Goal: Task Accomplishment & Management: Use online tool/utility

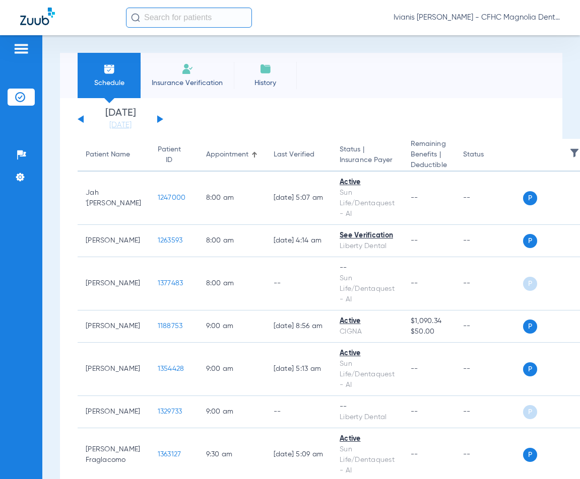
click at [176, 78] on span "Insurance Verification" at bounding box center [187, 83] width 78 height 10
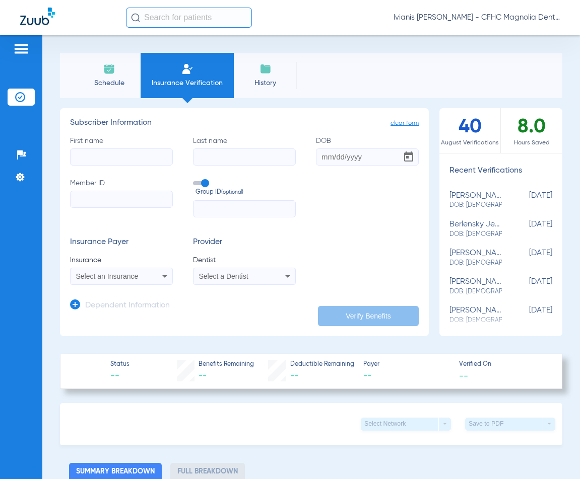
click at [131, 159] on input "First name" at bounding box center [121, 157] width 103 height 17
type input "[PERSON_NAME]"
type input "[DATE]"
click at [120, 194] on input "Member ID" at bounding box center [121, 199] width 103 height 17
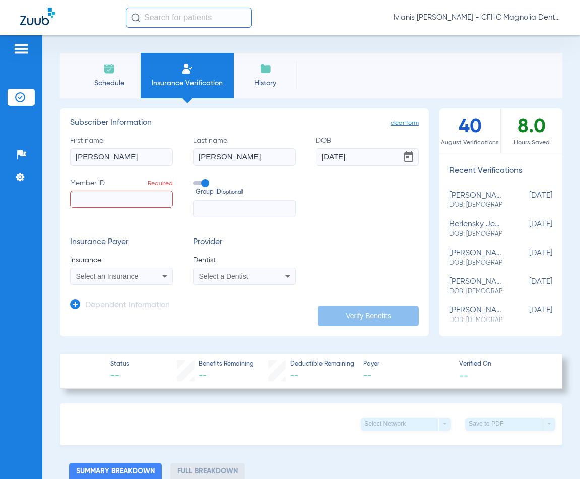
click at [113, 195] on input "Member ID Required" at bounding box center [121, 199] width 103 height 17
paste input "9670546567"
type input "9670546567"
click at [113, 282] on div "Select an Insurance" at bounding box center [122, 276] width 102 height 12
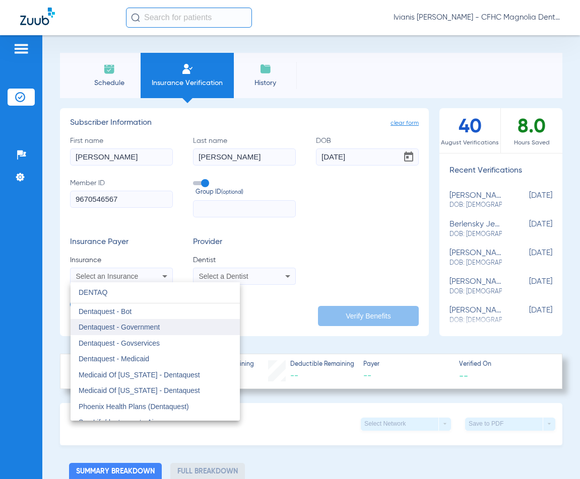
type input "DENTAQ"
click at [159, 331] on span "Dentaquest - Government" at bounding box center [119, 327] width 81 height 8
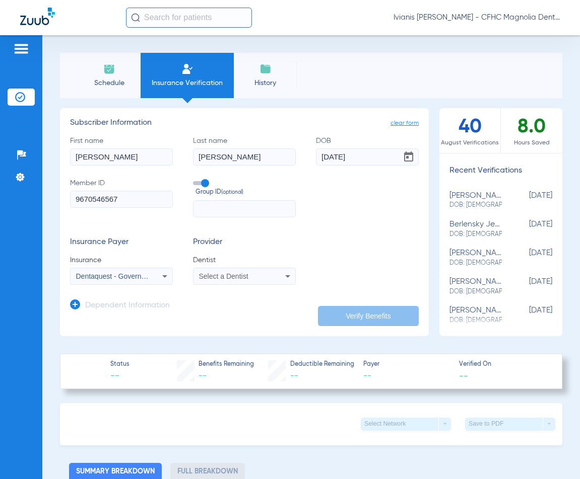
click at [256, 277] on div "Select a Dentist" at bounding box center [235, 276] width 73 height 7
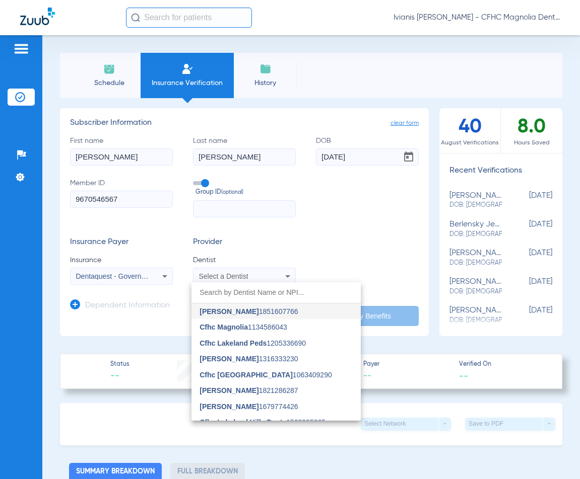
click at [245, 312] on span "[PERSON_NAME]" at bounding box center [228, 312] width 59 height 8
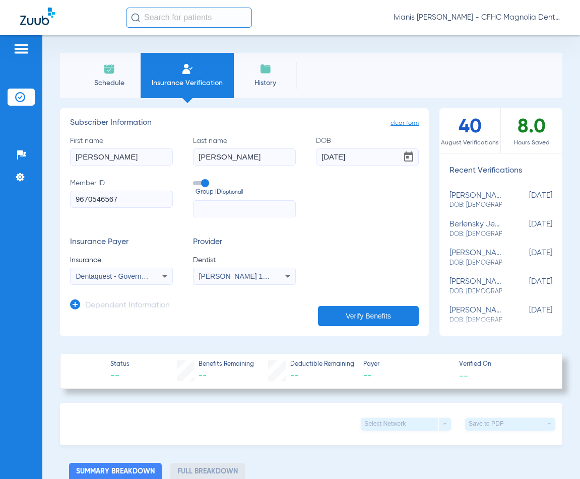
click at [337, 319] on button "Verify Benefits" at bounding box center [368, 316] width 101 height 20
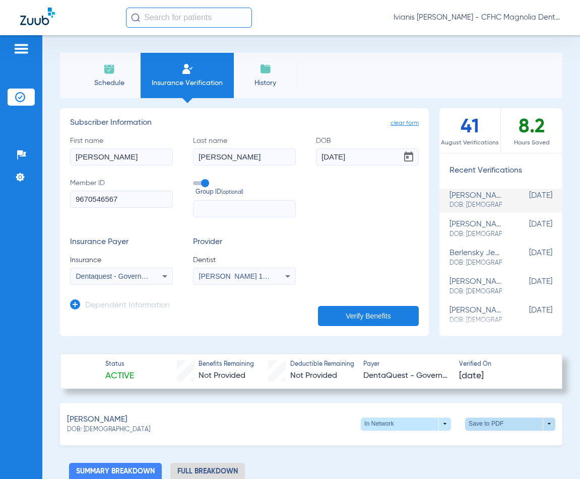
click at [498, 429] on span at bounding box center [510, 424] width 24 height 24
click at [419, 448] on button "insert_drive_file Save to PDF" at bounding box center [417, 443] width 76 height 20
